Goal: Information Seeking & Learning: Learn about a topic

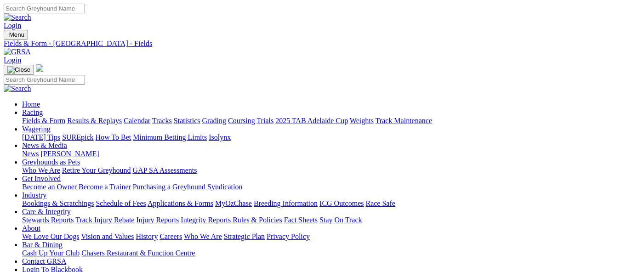
scroll to position [138, 0]
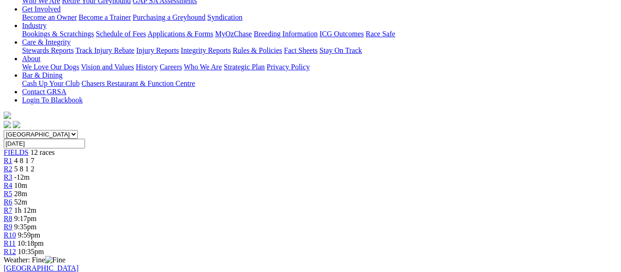
scroll to position [184, 0]
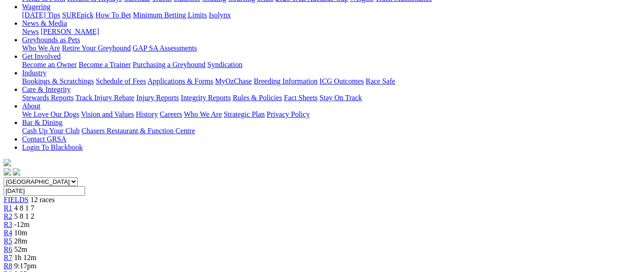
scroll to position [92, 0]
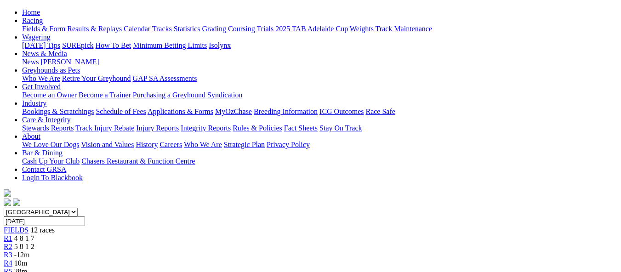
click at [12, 243] on span "R2" at bounding box center [8, 247] width 9 height 8
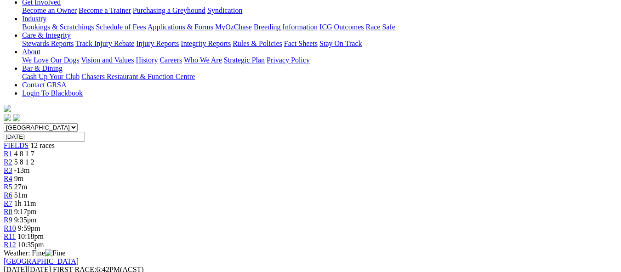
scroll to position [184, 0]
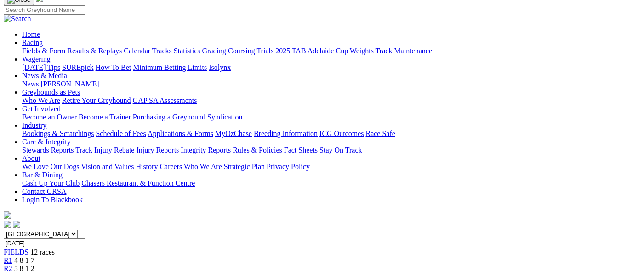
scroll to position [46, 0]
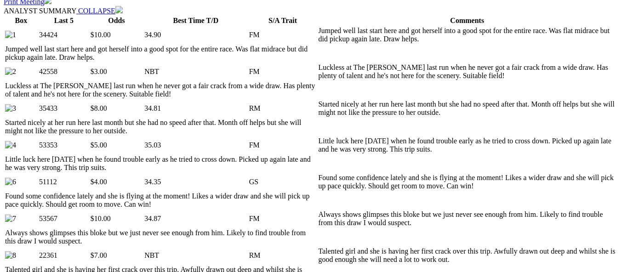
scroll to position [506, 0]
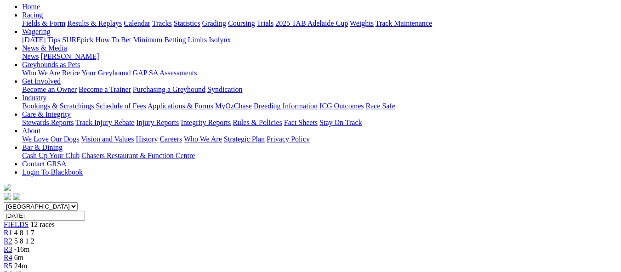
scroll to position [92, 0]
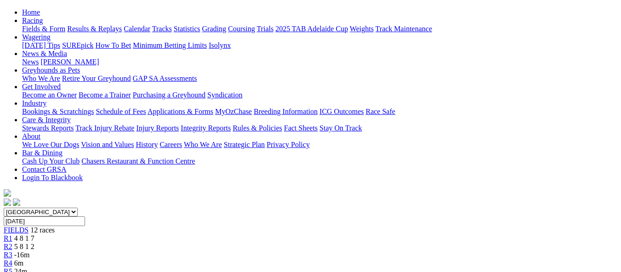
click at [23, 259] on span "6m" at bounding box center [18, 263] width 9 height 8
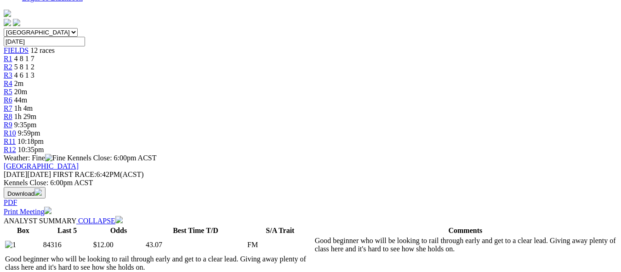
scroll to position [276, 0]
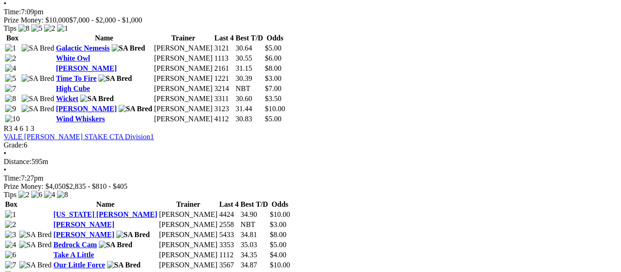
scroll to position [690, 0]
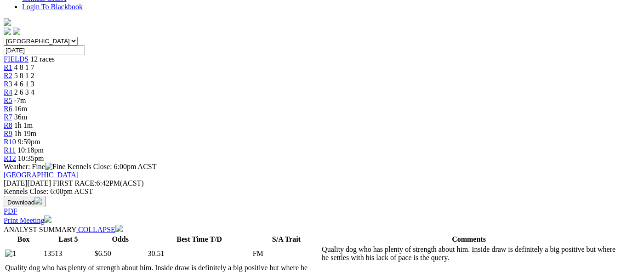
scroll to position [184, 0]
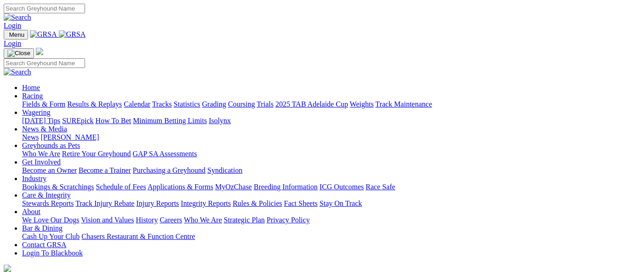
scroll to position [230, 0]
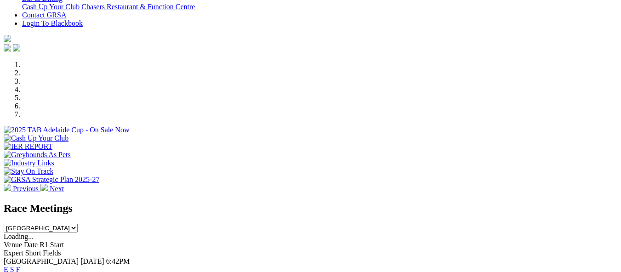
click at [20, 266] on link "F" at bounding box center [18, 270] width 4 height 8
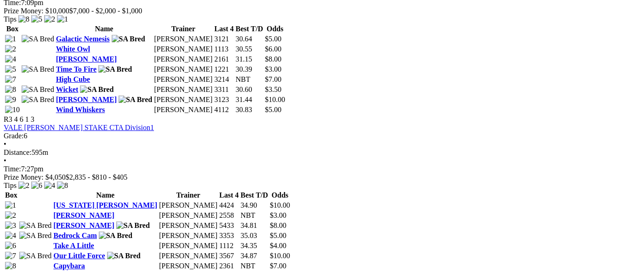
scroll to position [690, 0]
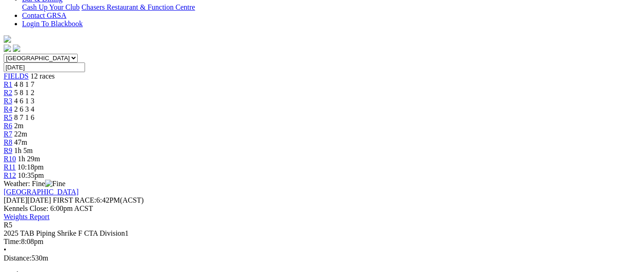
scroll to position [230, 0]
